Goal: Task Accomplishment & Management: Use online tool/utility

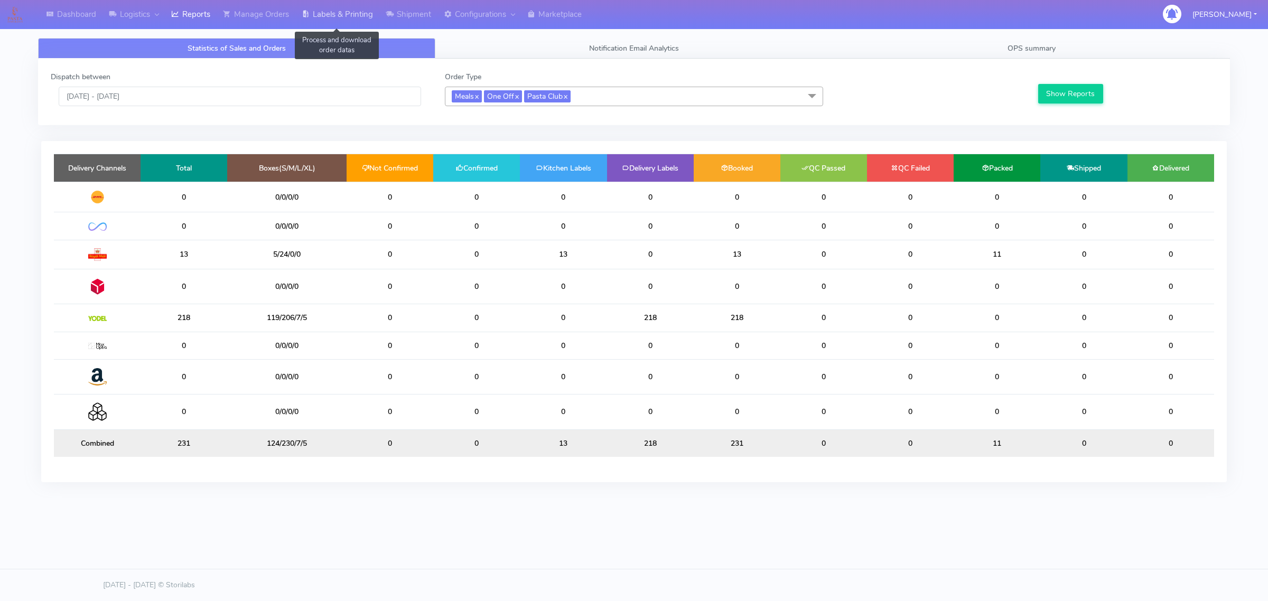
click at [355, 17] on link "Labels & Printing" at bounding box center [337, 14] width 84 height 29
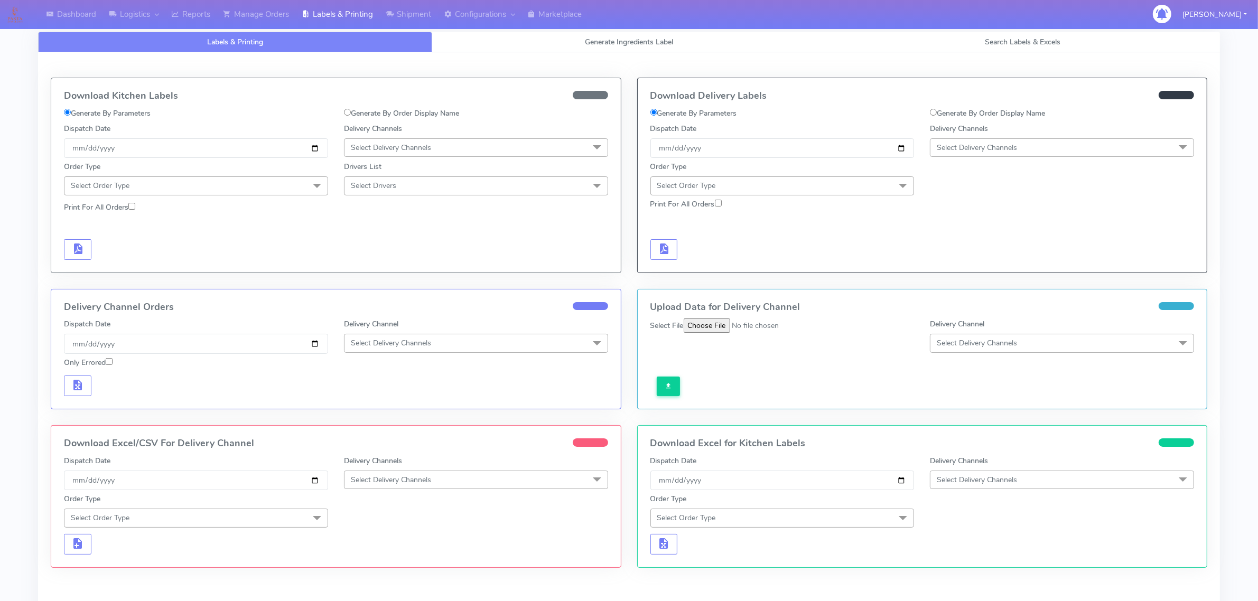
click at [710, 181] on span "Select Order Type" at bounding box center [686, 186] width 59 height 10
click at [703, 237] on div "Meal" at bounding box center [782, 235] width 253 height 11
click at [973, 150] on span "Select Delivery Channels" at bounding box center [977, 148] width 80 height 10
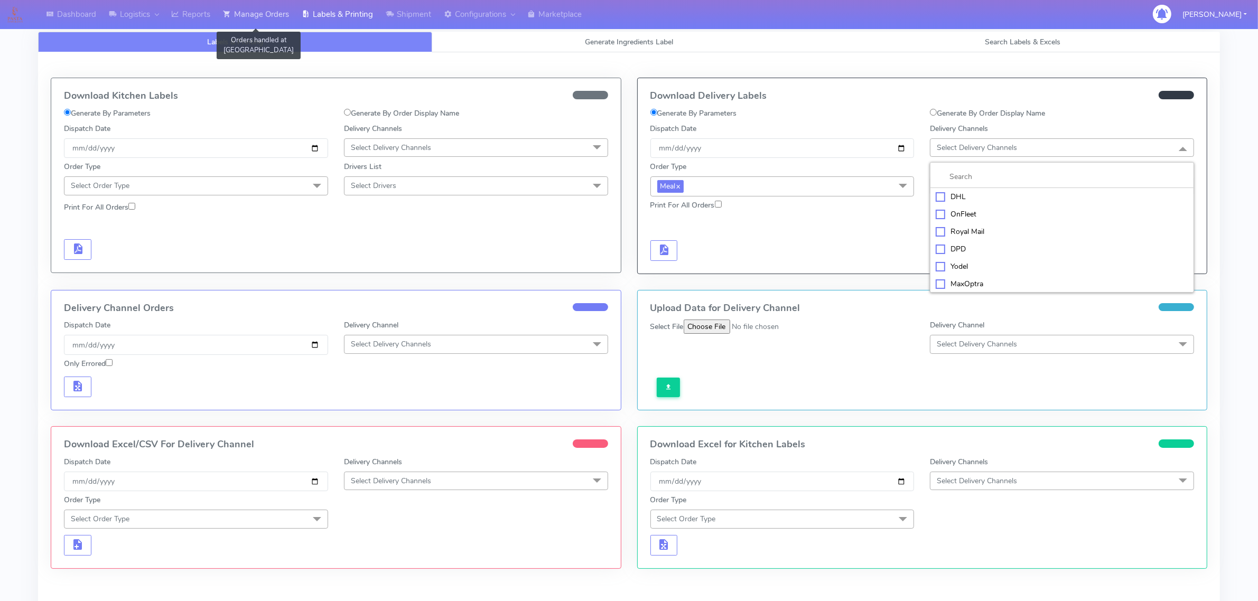
click at [292, 14] on link "Manage Orders" at bounding box center [256, 14] width 79 height 29
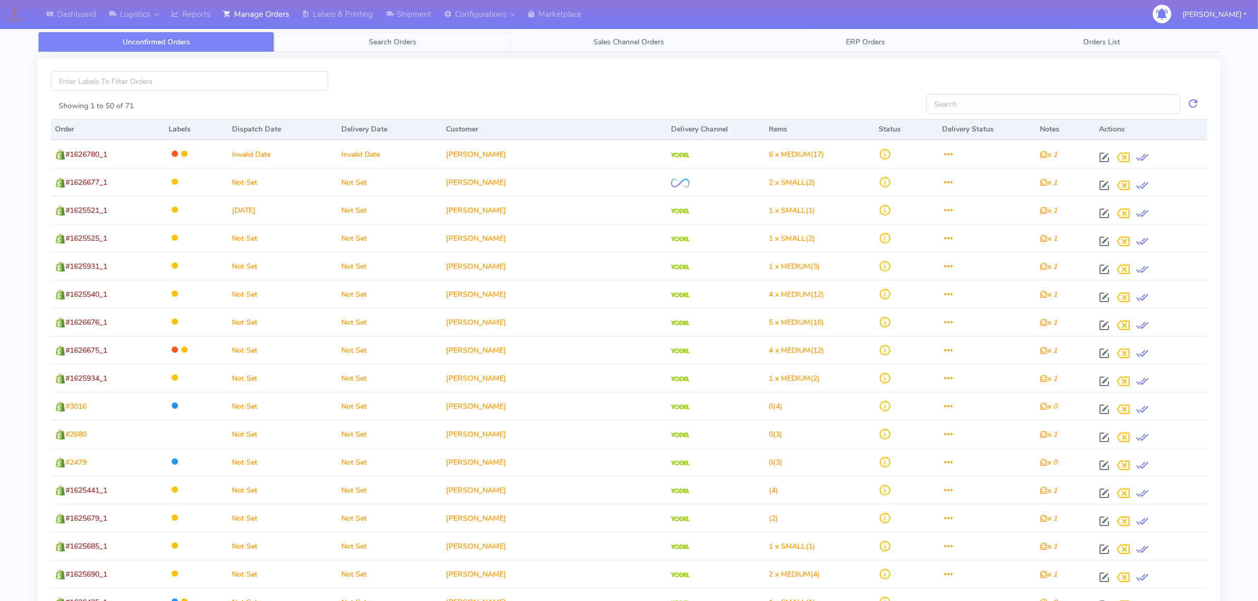
click at [331, 45] on link "Search Orders" at bounding box center [392, 42] width 236 height 21
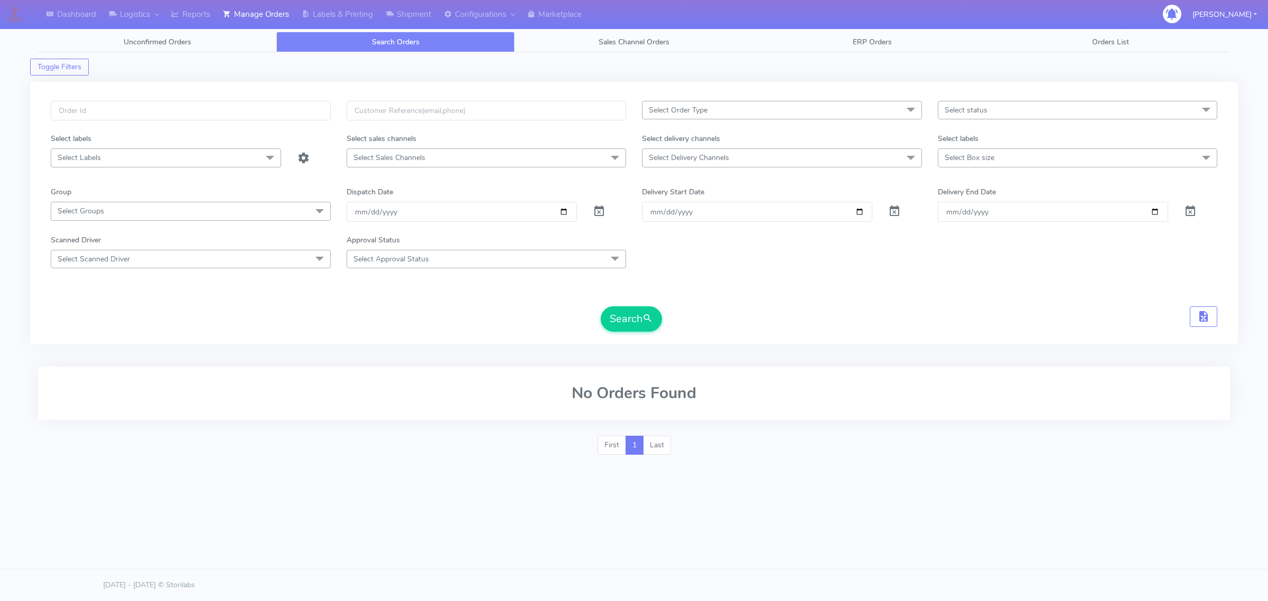
click at [838, 157] on span "Select Delivery Channels" at bounding box center [782, 157] width 280 height 18
click at [667, 226] on div "DHL" at bounding box center [782, 229] width 268 height 11
click at [676, 230] on div "DHL" at bounding box center [782, 230] width 268 height 11
checkbox input "false"
click at [681, 246] on div "OnFleet" at bounding box center [782, 247] width 268 height 11
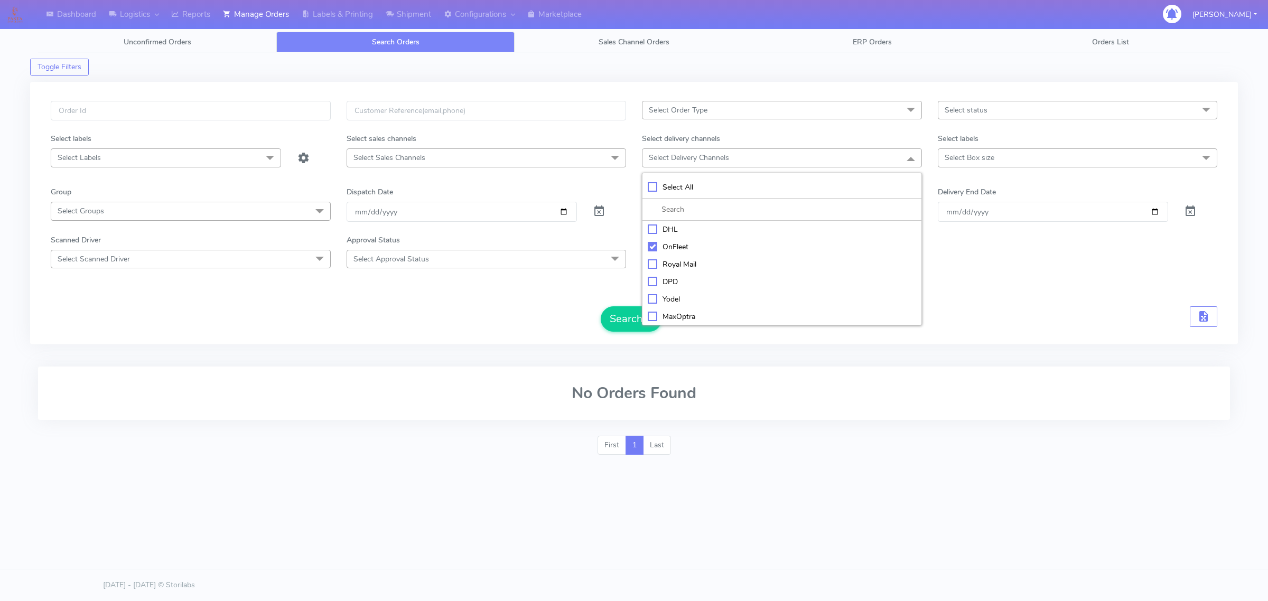
checkbox input "true"
click at [886, 119] on span "Select Order Type" at bounding box center [782, 110] width 280 height 18
click at [670, 184] on div "MEALS" at bounding box center [782, 181] width 268 height 11
checkbox input "true"
click at [1058, 108] on span "Select status" at bounding box center [1078, 110] width 280 height 18
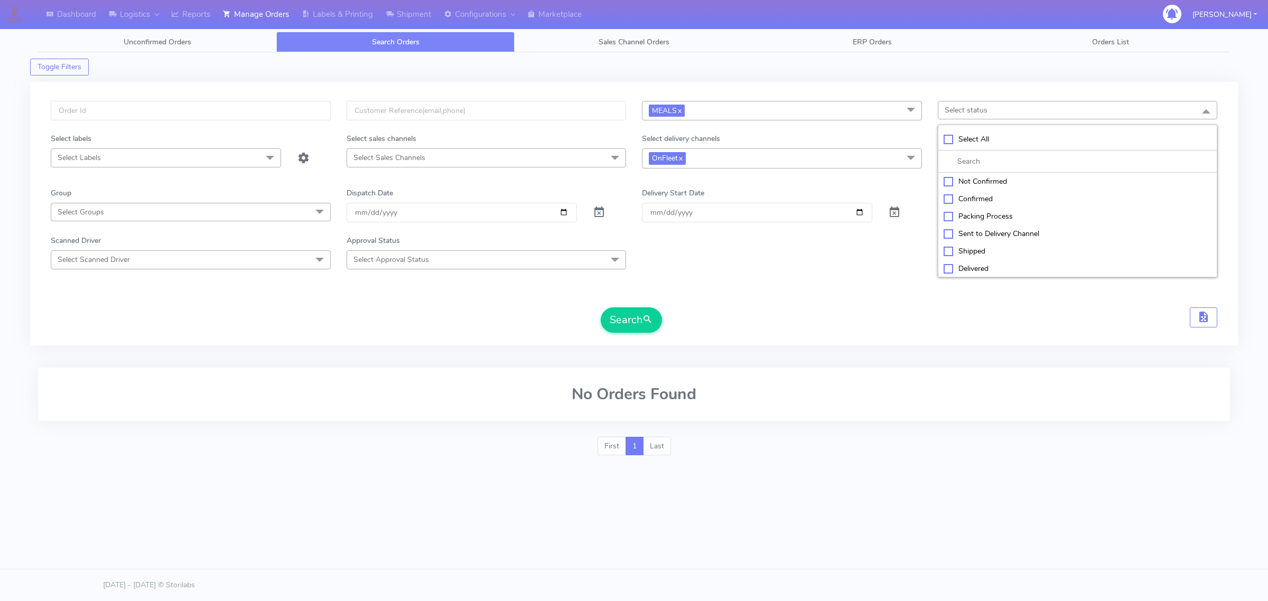
click at [901, 166] on span at bounding box center [911, 158] width 21 height 20
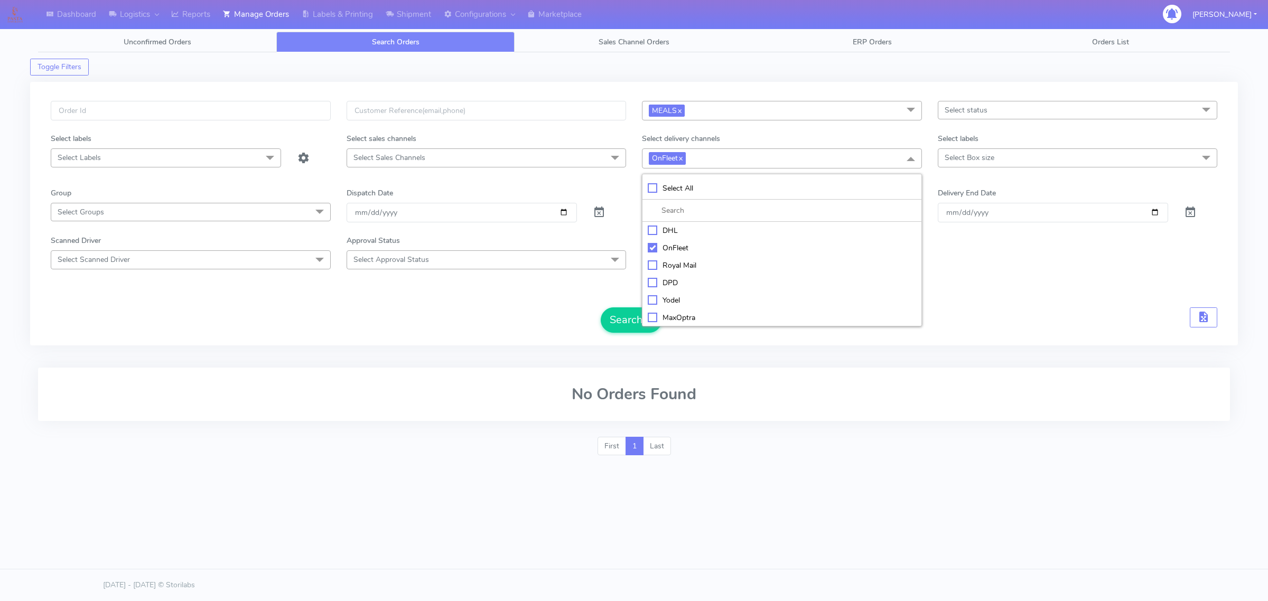
click at [963, 157] on span "Select Box size" at bounding box center [970, 158] width 50 height 10
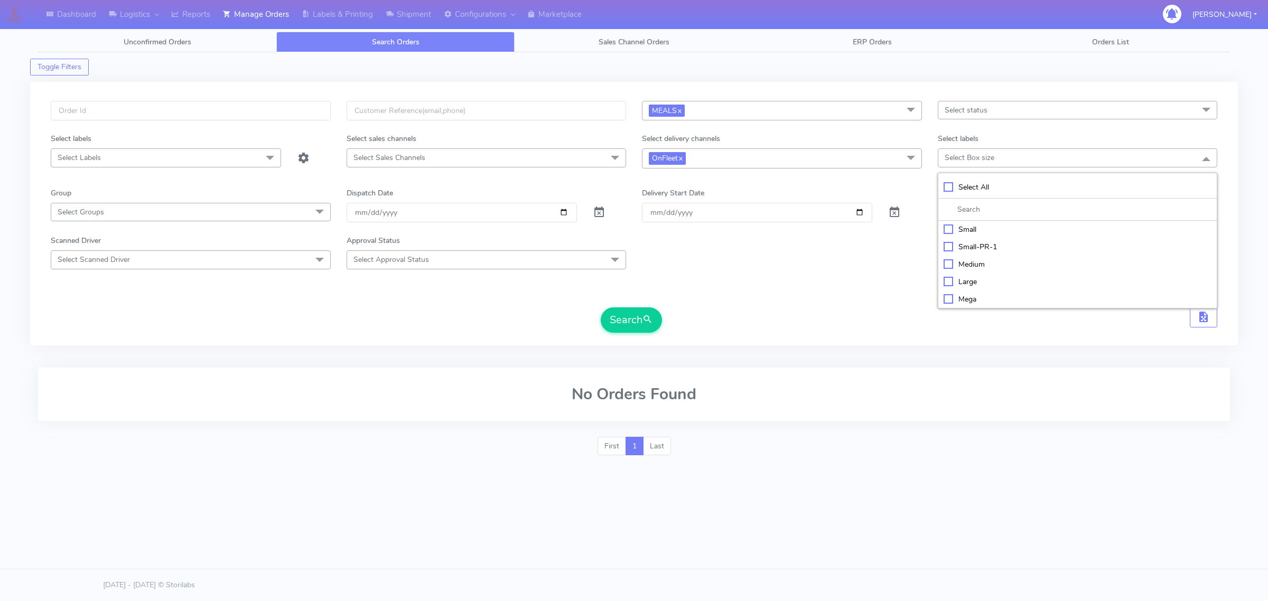
click at [962, 227] on div "Small" at bounding box center [1078, 229] width 268 height 11
checkbox input "true"
click at [765, 154] on span "OnFleet x" at bounding box center [782, 158] width 280 height 20
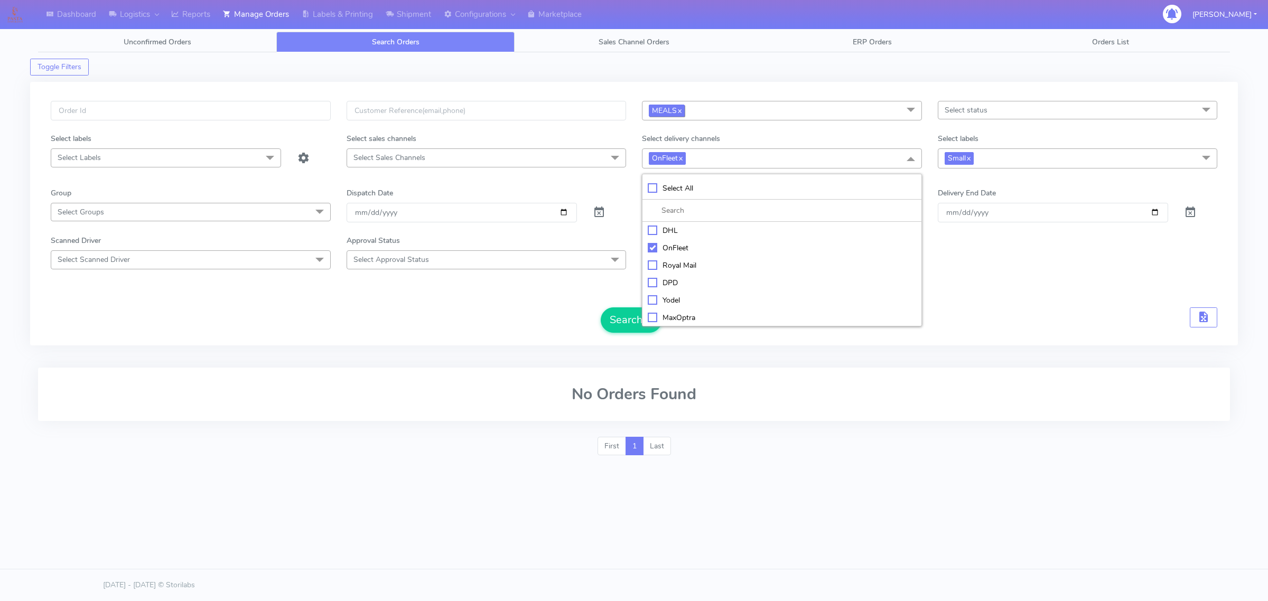
click at [682, 107] on link "x" at bounding box center [679, 110] width 5 height 11
checkbox input "false"
click at [699, 113] on span "Select Order Type" at bounding box center [678, 110] width 59 height 10
click at [667, 199] on div "ATAVI" at bounding box center [782, 198] width 268 height 11
checkbox input "true"
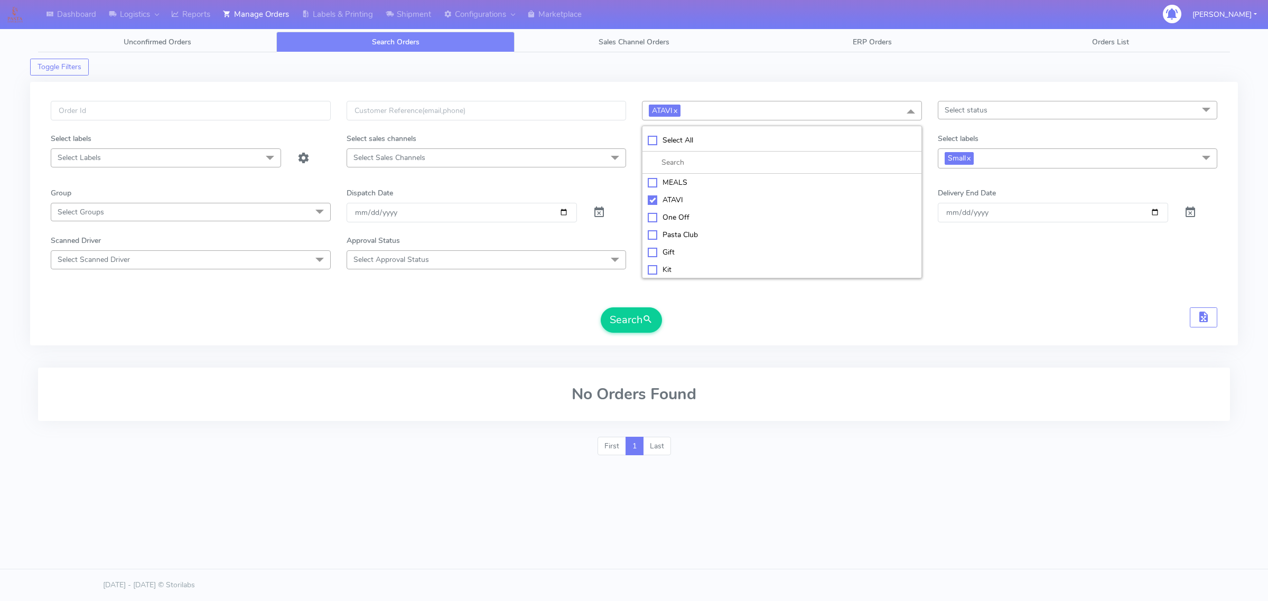
drag, startPoint x: 708, startPoint y: 321, endPoint x: 883, endPoint y: 228, distance: 197.4
click at [712, 321] on div "Search" at bounding box center [634, 320] width 1167 height 25
click at [968, 162] on span "Small x" at bounding box center [959, 158] width 29 height 12
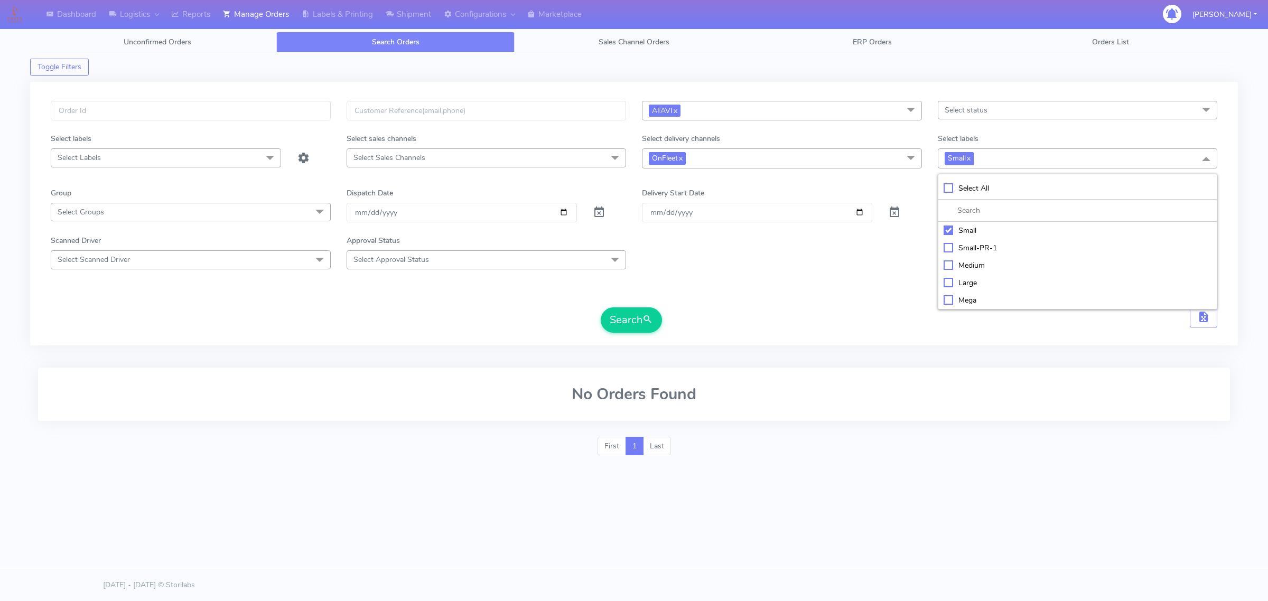
click at [970, 157] on link "x" at bounding box center [968, 157] width 5 height 11
click at [648, 320] on span "submit" at bounding box center [648, 320] width 11 height 14
click at [717, 154] on span "OnFleet x" at bounding box center [782, 158] width 280 height 20
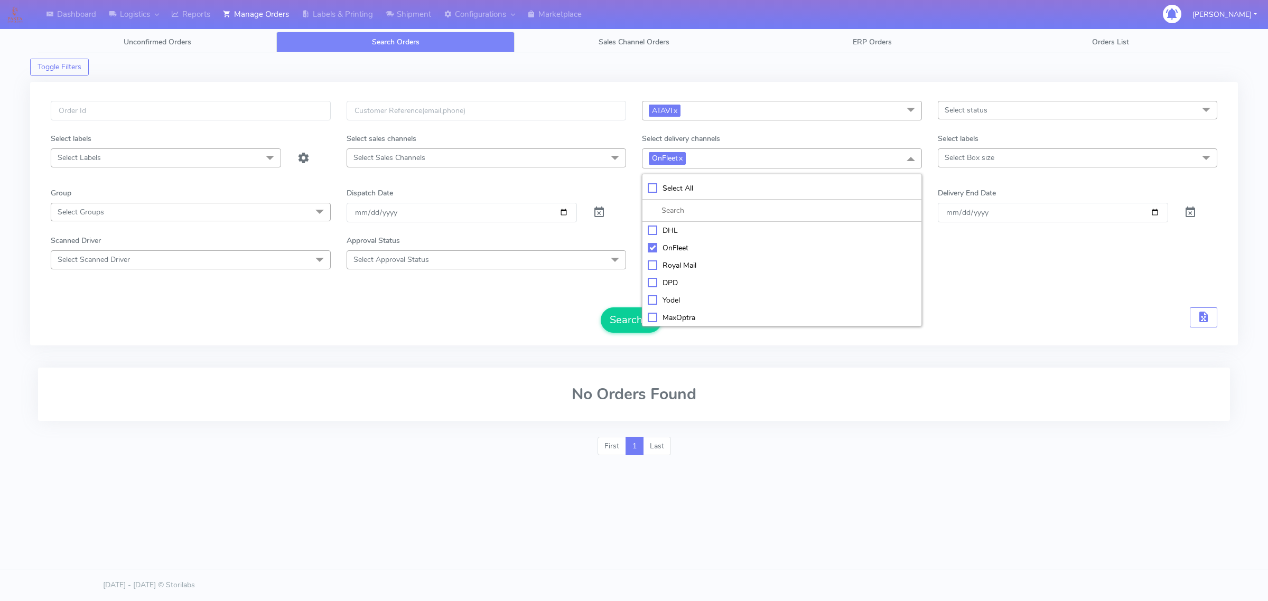
click at [662, 298] on div "Yodel" at bounding box center [782, 300] width 268 height 11
checkbox input "true"
click at [633, 317] on button "Search" at bounding box center [631, 320] width 61 height 25
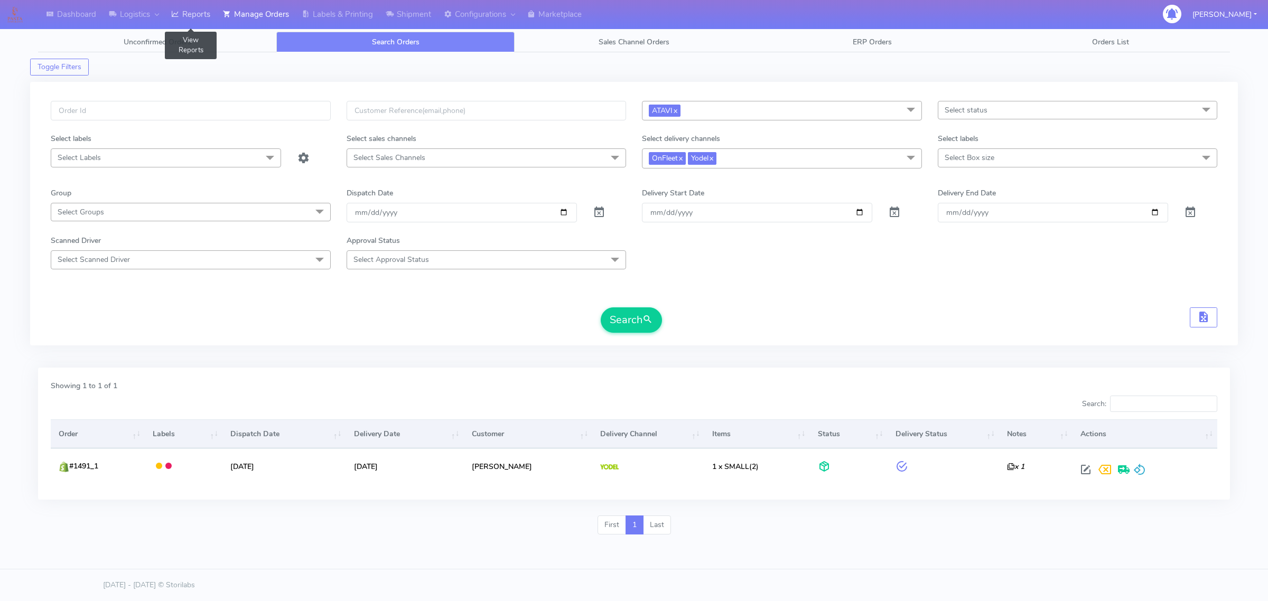
click at [183, 14] on link "Reports" at bounding box center [191, 14] width 52 height 29
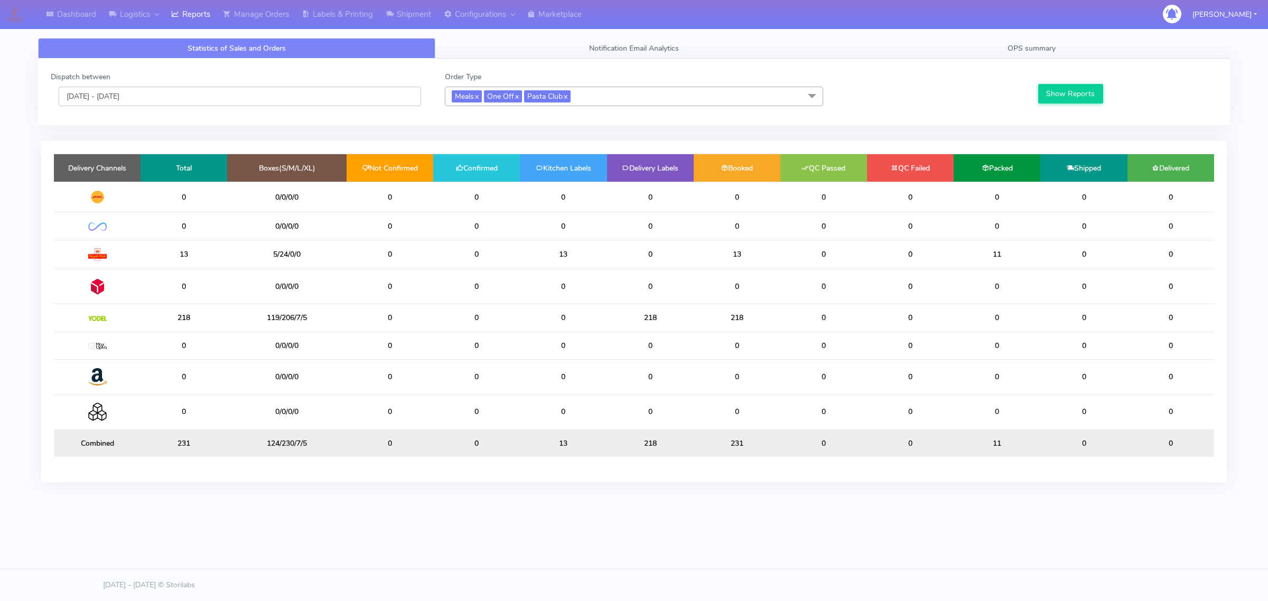
click at [194, 97] on input "[DATE] - [DATE]" at bounding box center [240, 97] width 363 height 20
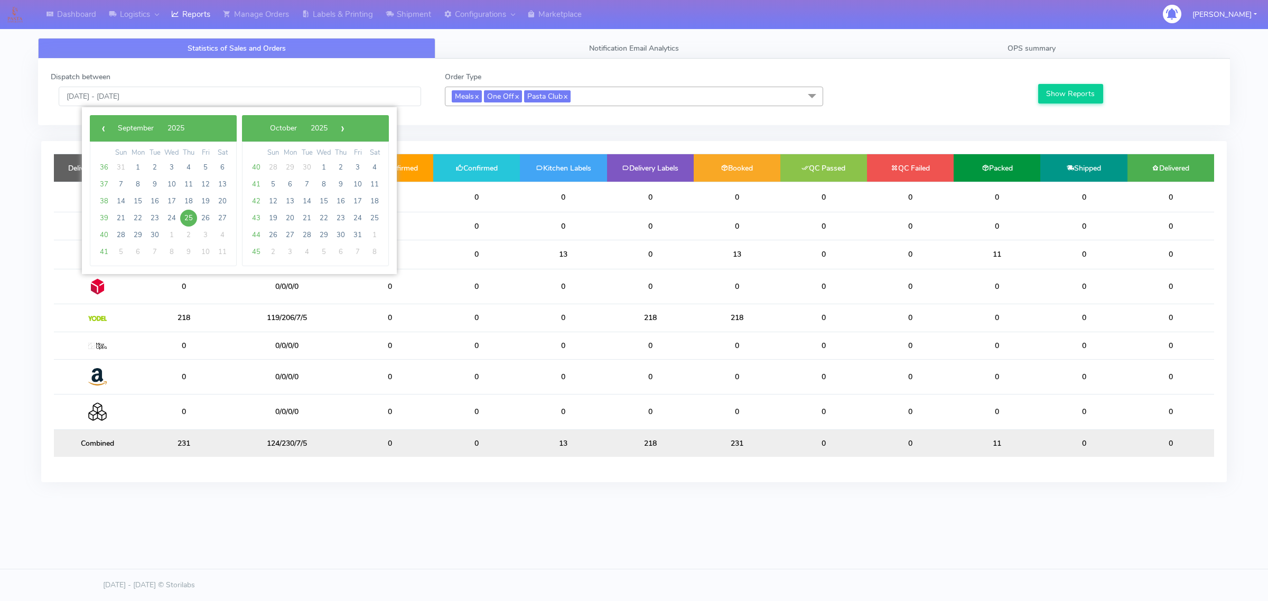
click at [619, 103] on span "Meals x One Off x Pasta Club x" at bounding box center [634, 97] width 378 height 20
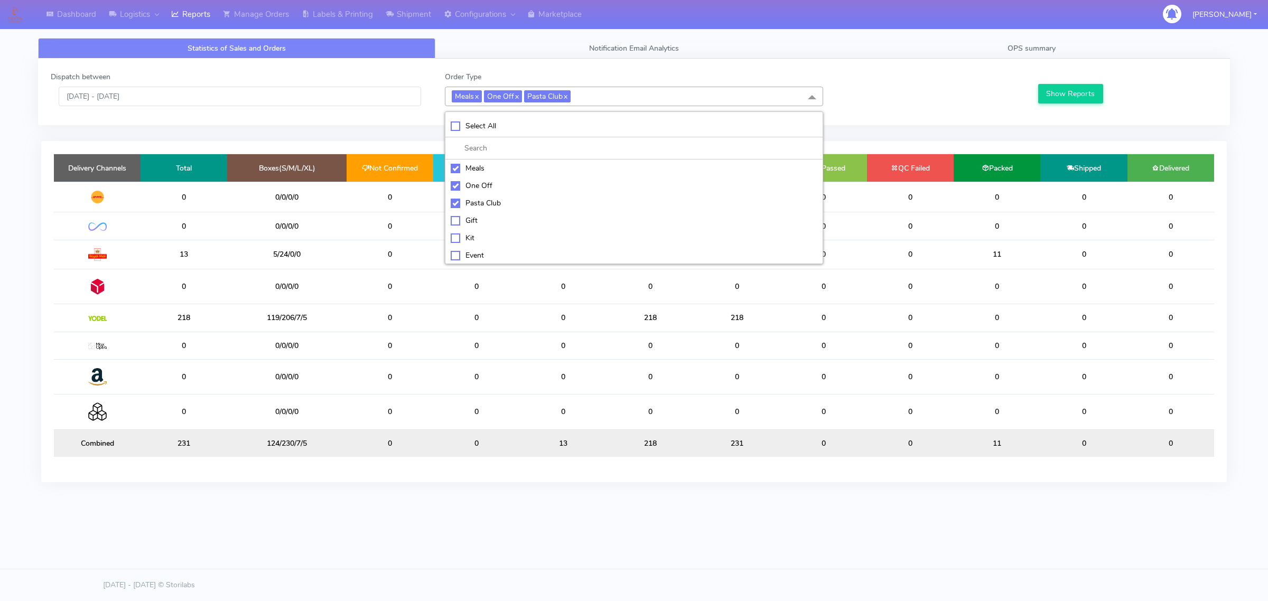
click at [456, 199] on div "Pasta Club" at bounding box center [634, 203] width 367 height 11
checkbox input "false"
click at [456, 189] on div "One Off" at bounding box center [634, 185] width 367 height 11
checkbox input "false"
click at [456, 172] on div "Meals" at bounding box center [634, 168] width 367 height 11
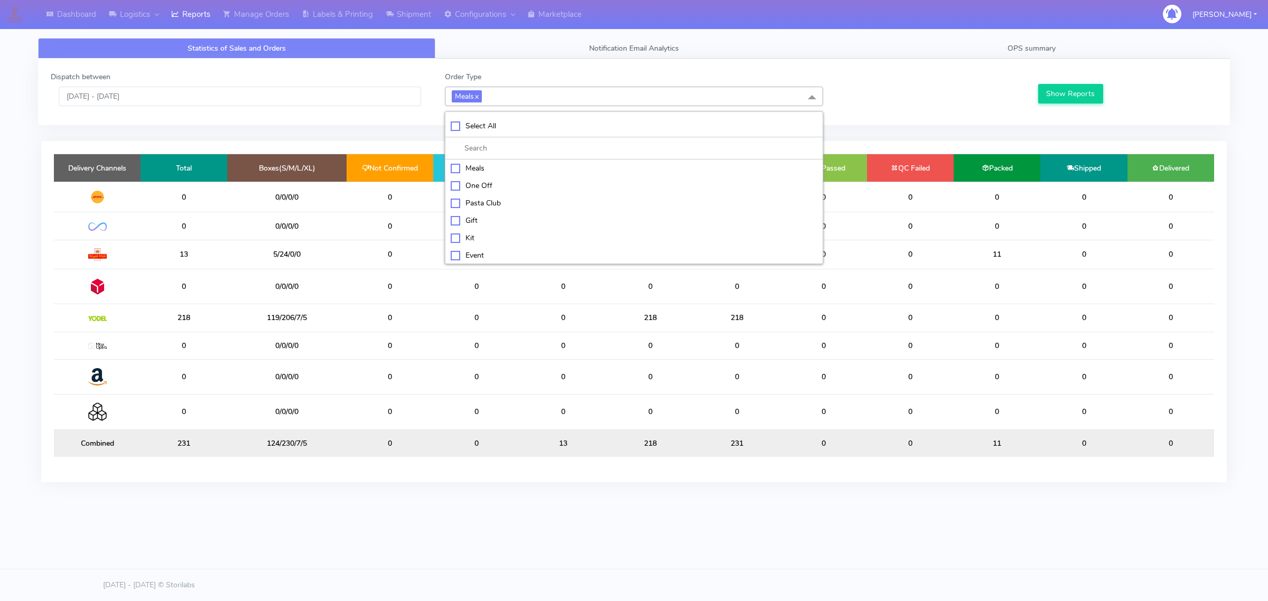
checkbox input "false"
click at [456, 255] on div "ATAVI" at bounding box center [634, 253] width 367 height 11
checkbox input "true"
click at [1060, 101] on button "Show Reports" at bounding box center [1070, 94] width 65 height 20
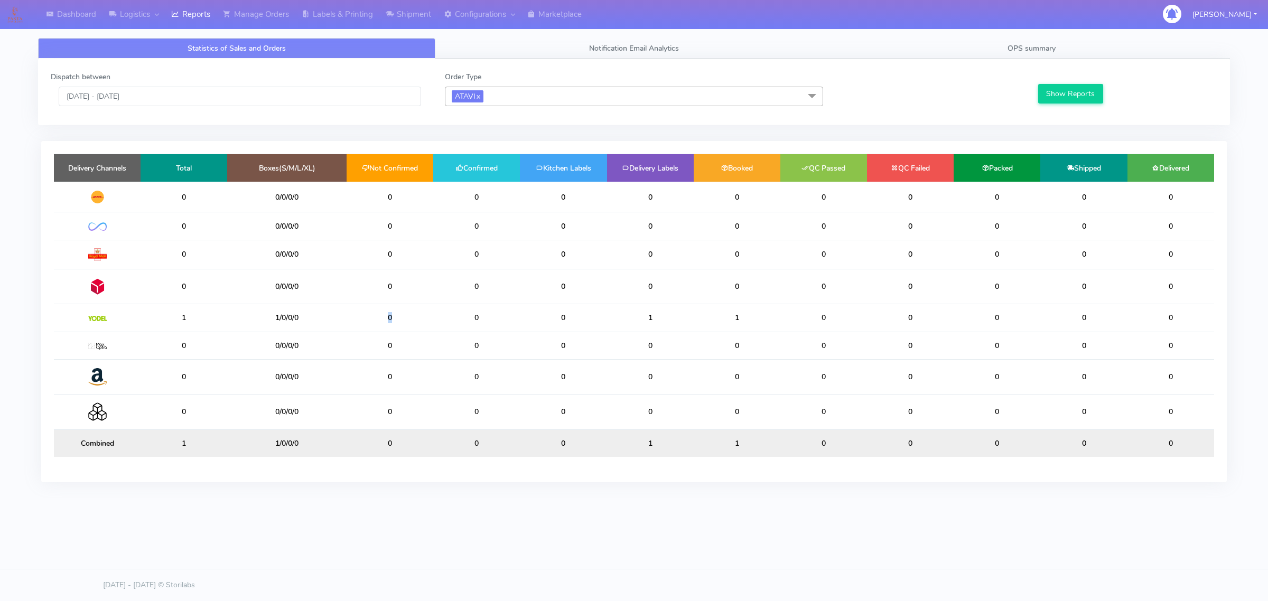
drag, startPoint x: 381, startPoint y: 315, endPoint x: 408, endPoint y: 318, distance: 27.0
click at [408, 318] on td "0" at bounding box center [390, 317] width 87 height 27
